Goal: Task Accomplishment & Management: Use online tool/utility

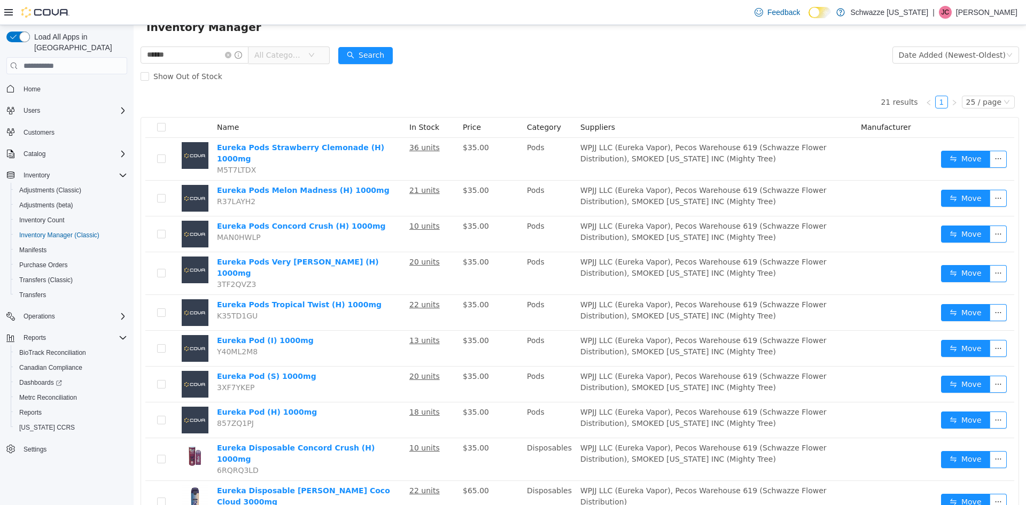
scroll to position [27, 0]
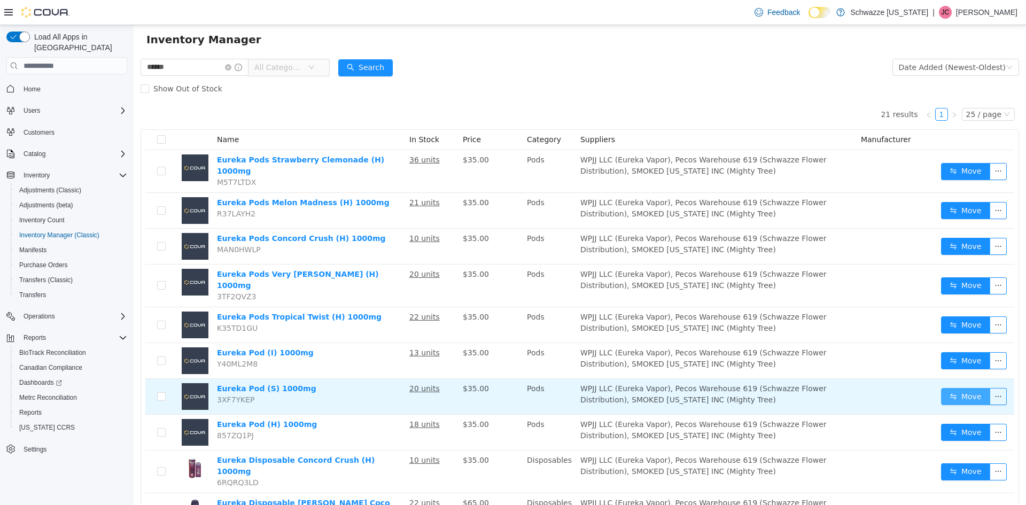
click at [955, 388] on button "Move" at bounding box center [965, 396] width 49 height 17
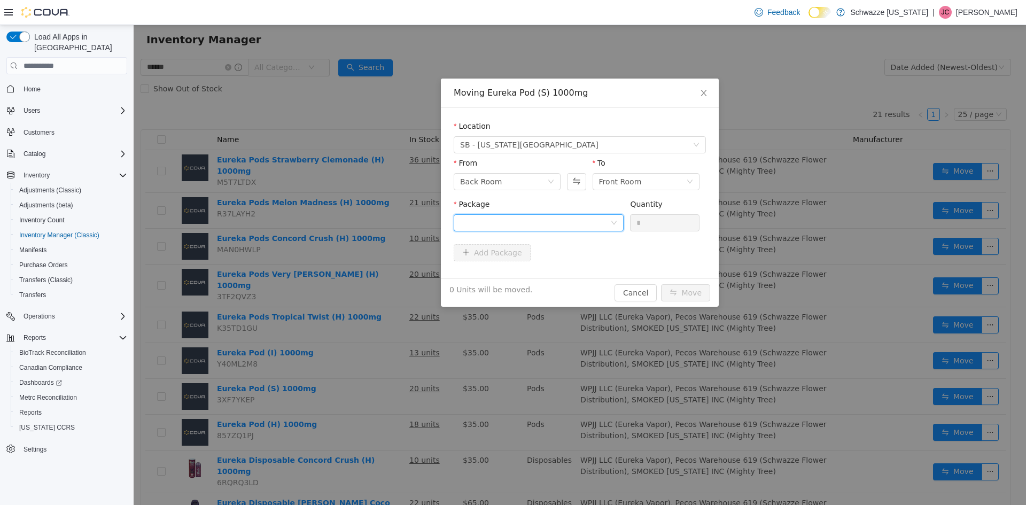
click at [556, 229] on div at bounding box center [535, 223] width 150 height 16
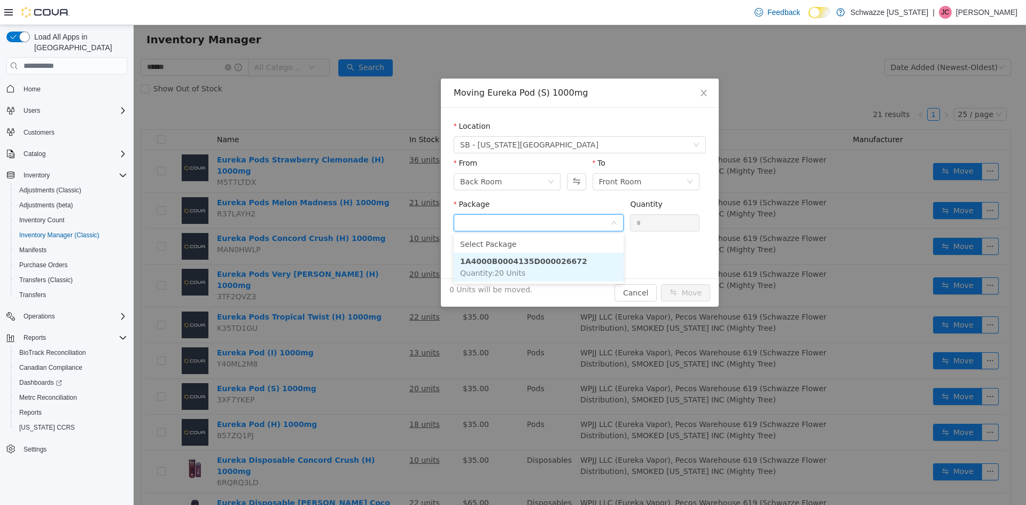
click at [550, 268] on li "1A4000B0004135D000026672 Quantity : 20 Units" at bounding box center [539, 267] width 170 height 29
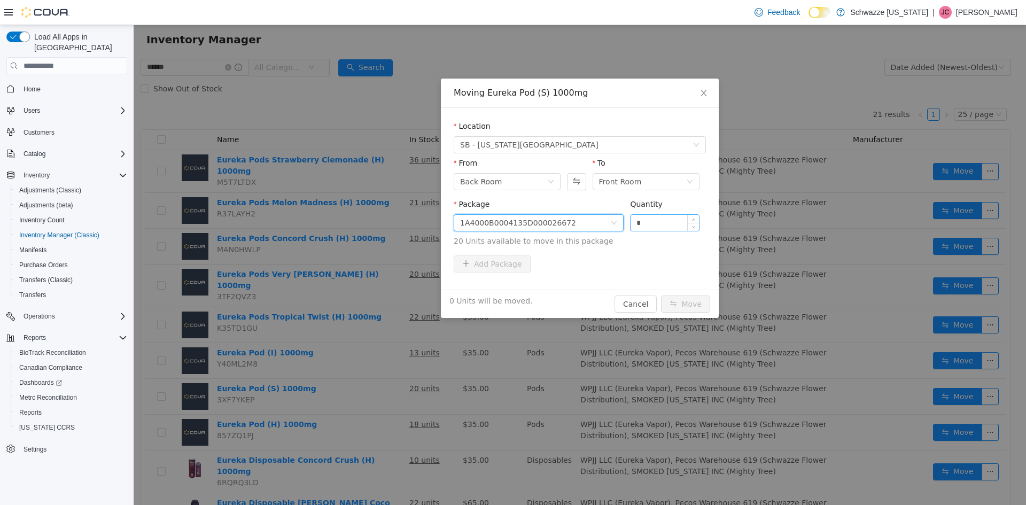
click at [634, 225] on input "*" at bounding box center [665, 223] width 68 height 16
type input "**"
click at [661, 295] on button "Move" at bounding box center [685, 303] width 49 height 17
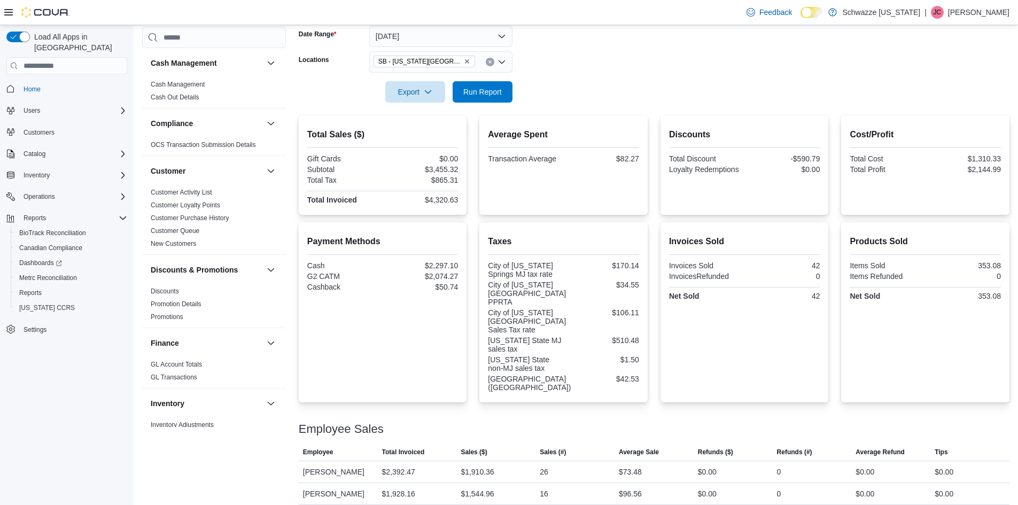
scroll to position [165, 0]
drag, startPoint x: 504, startPoint y: 88, endPoint x: 464, endPoint y: 169, distance: 90.1
click at [504, 88] on span "Run Report" at bounding box center [482, 91] width 47 height 21
click at [496, 94] on span "Run Report" at bounding box center [482, 91] width 38 height 11
click at [483, 92] on span "Run Report" at bounding box center [482, 92] width 38 height 11
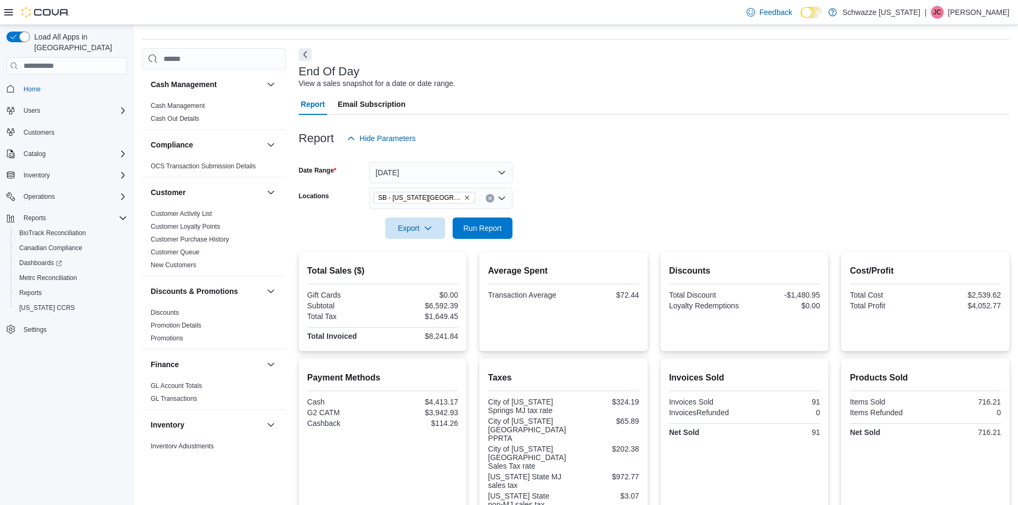
scroll to position [27, 0]
